Goal: Task Accomplishment & Management: Use online tool/utility

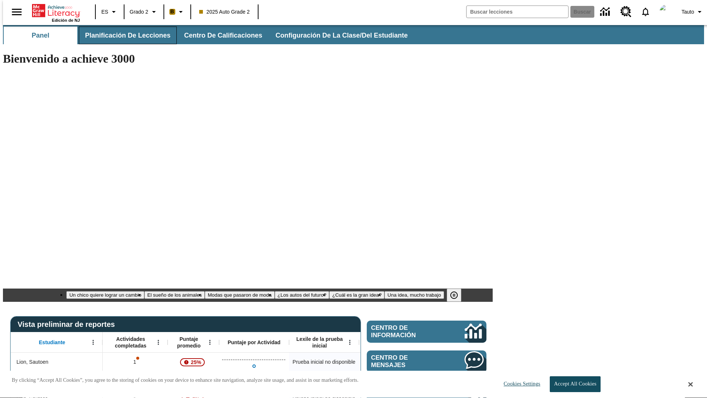
click at [123, 35] on span "Planificación de lecciones" at bounding box center [127, 35] width 85 height 8
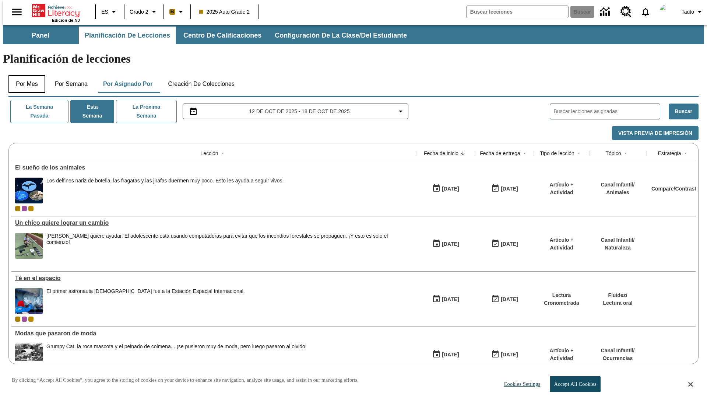
click at [24, 75] on button "Por mes" at bounding box center [26, 84] width 37 height 18
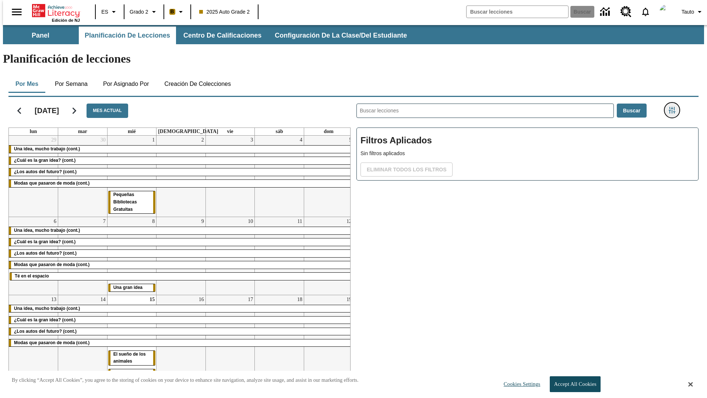
click at [674, 107] on icon "Menú lateral de filtros" at bounding box center [671, 110] width 7 height 7
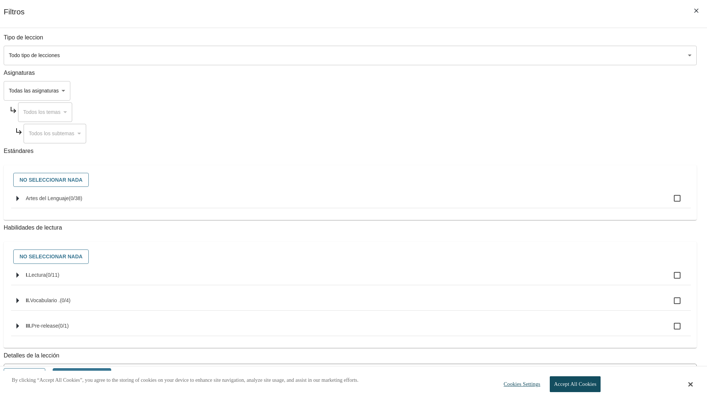
click at [530, 55] on body "Saltar al contenido principal Edición de NJ ES Grado 2 B 2025 Auto Grade 2 Busc…" at bounding box center [353, 221] width 701 height 392
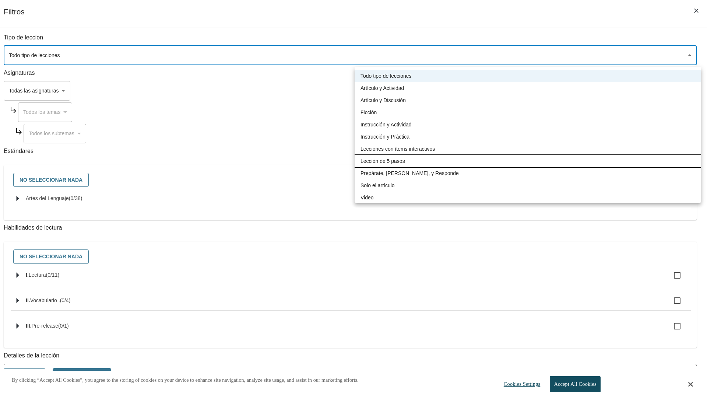
click at [527, 161] on li "Lección de 5 pasos" at bounding box center [527, 161] width 346 height 12
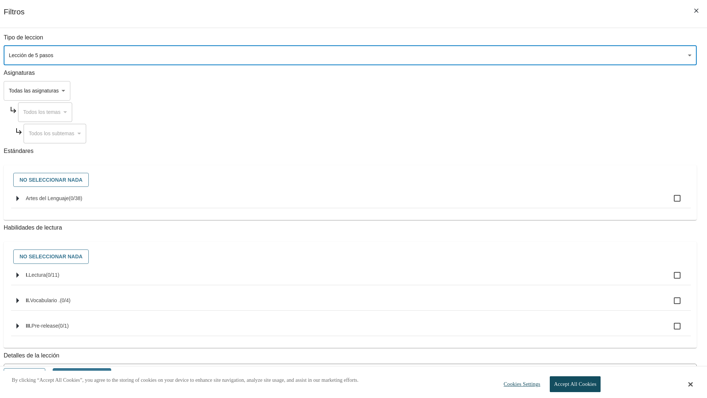
type input "1"
